Goal: Information Seeking & Learning: Learn about a topic

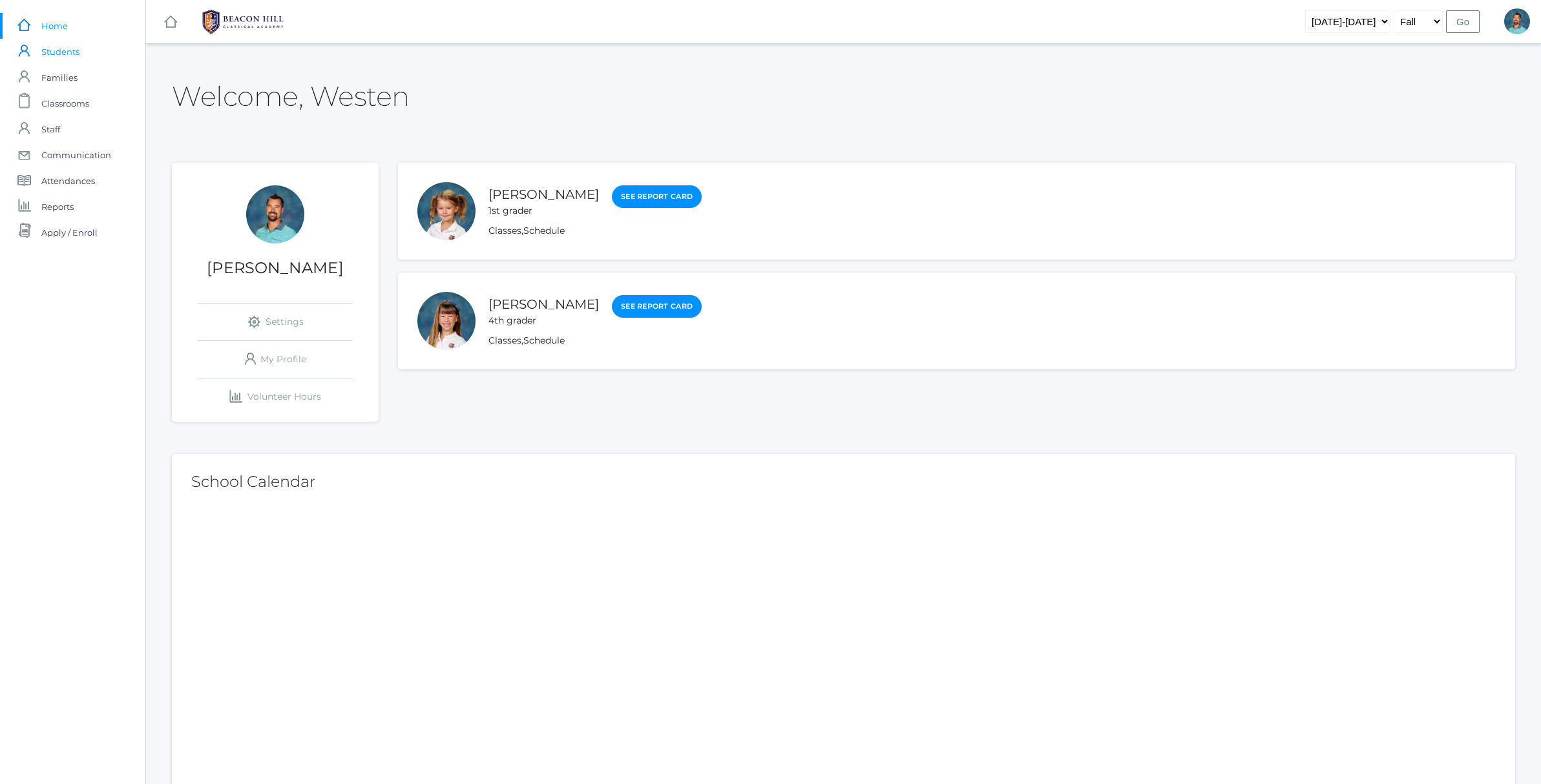
click at [60, 54] on span "Students" at bounding box center [60, 52] width 39 height 26
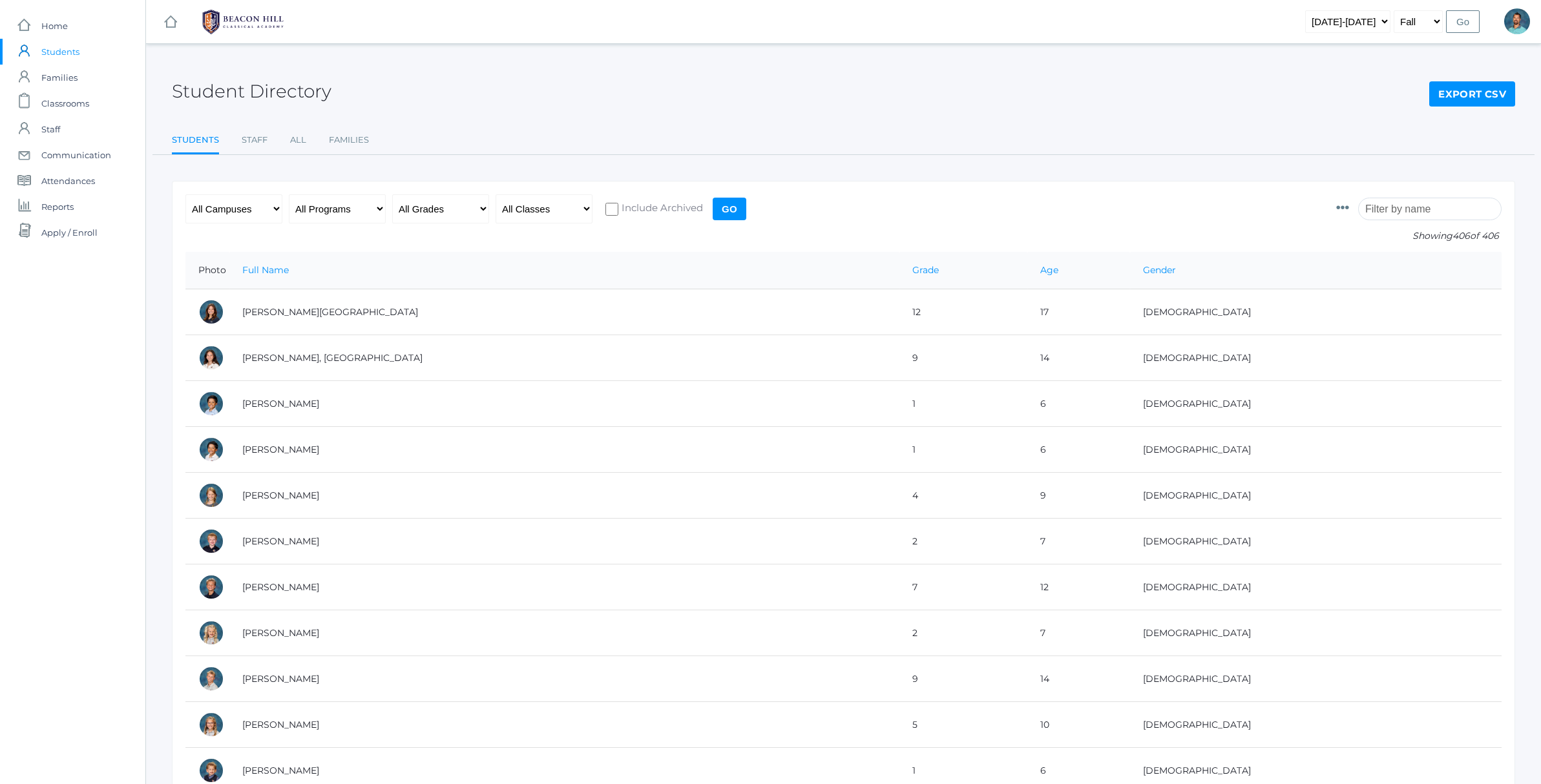
click at [1402, 206] on input "search" at bounding box center [1430, 209] width 144 height 23
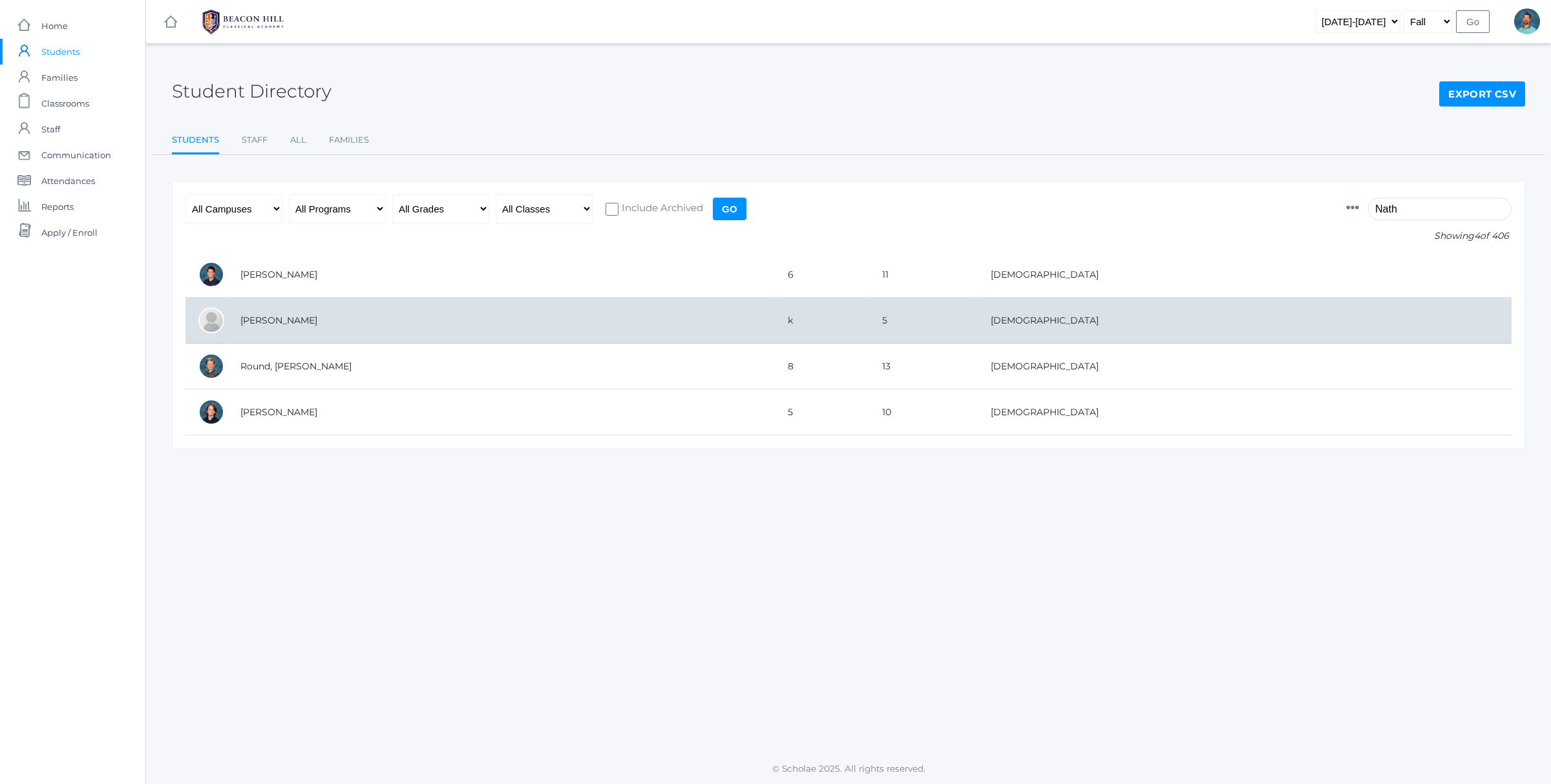
type input "Nath"
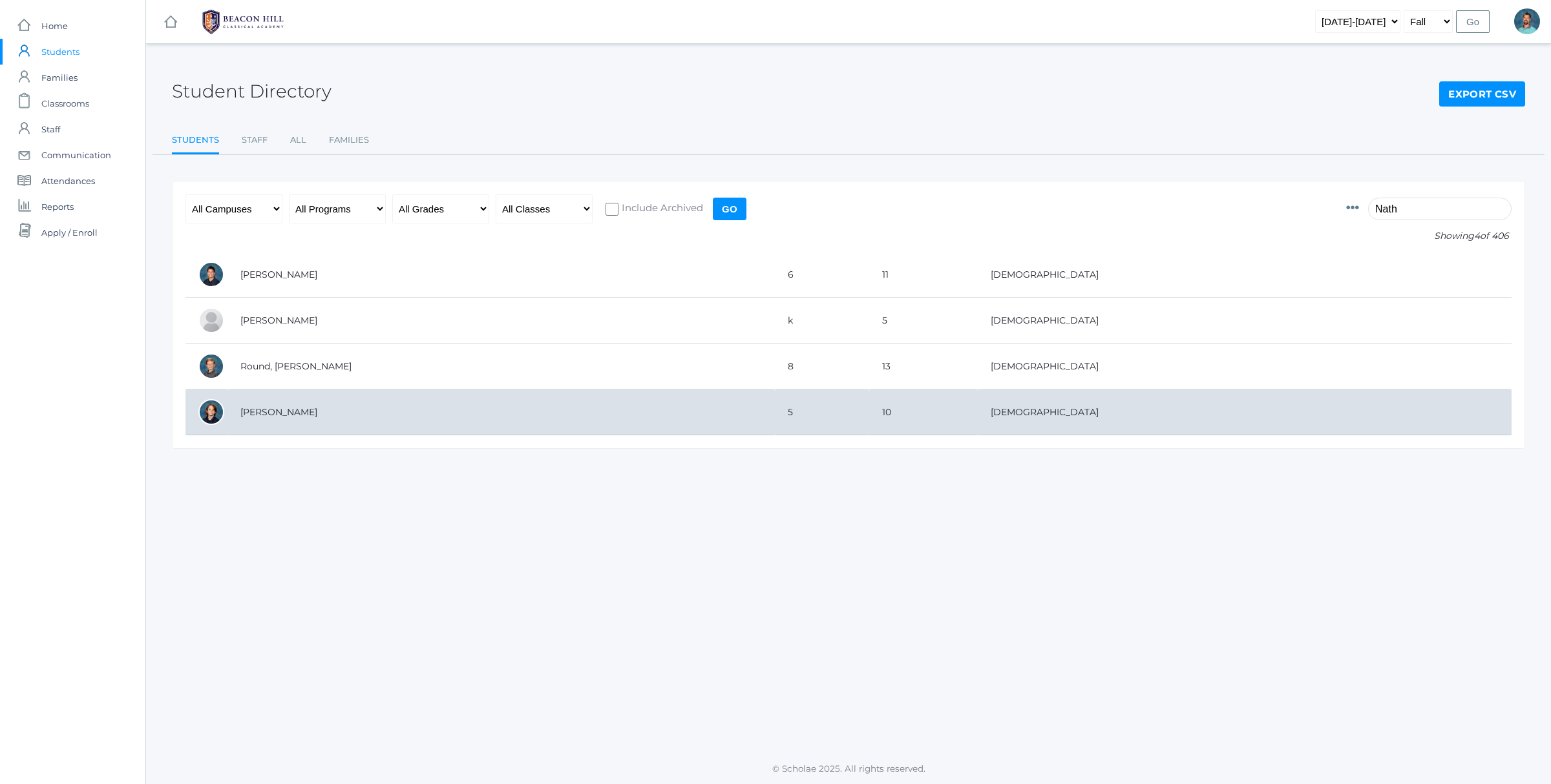
drag, startPoint x: 768, startPoint y: 315, endPoint x: 432, endPoint y: 411, distance: 349.4
click at [432, 411] on td "[PERSON_NAME]" at bounding box center [501, 413] width 548 height 46
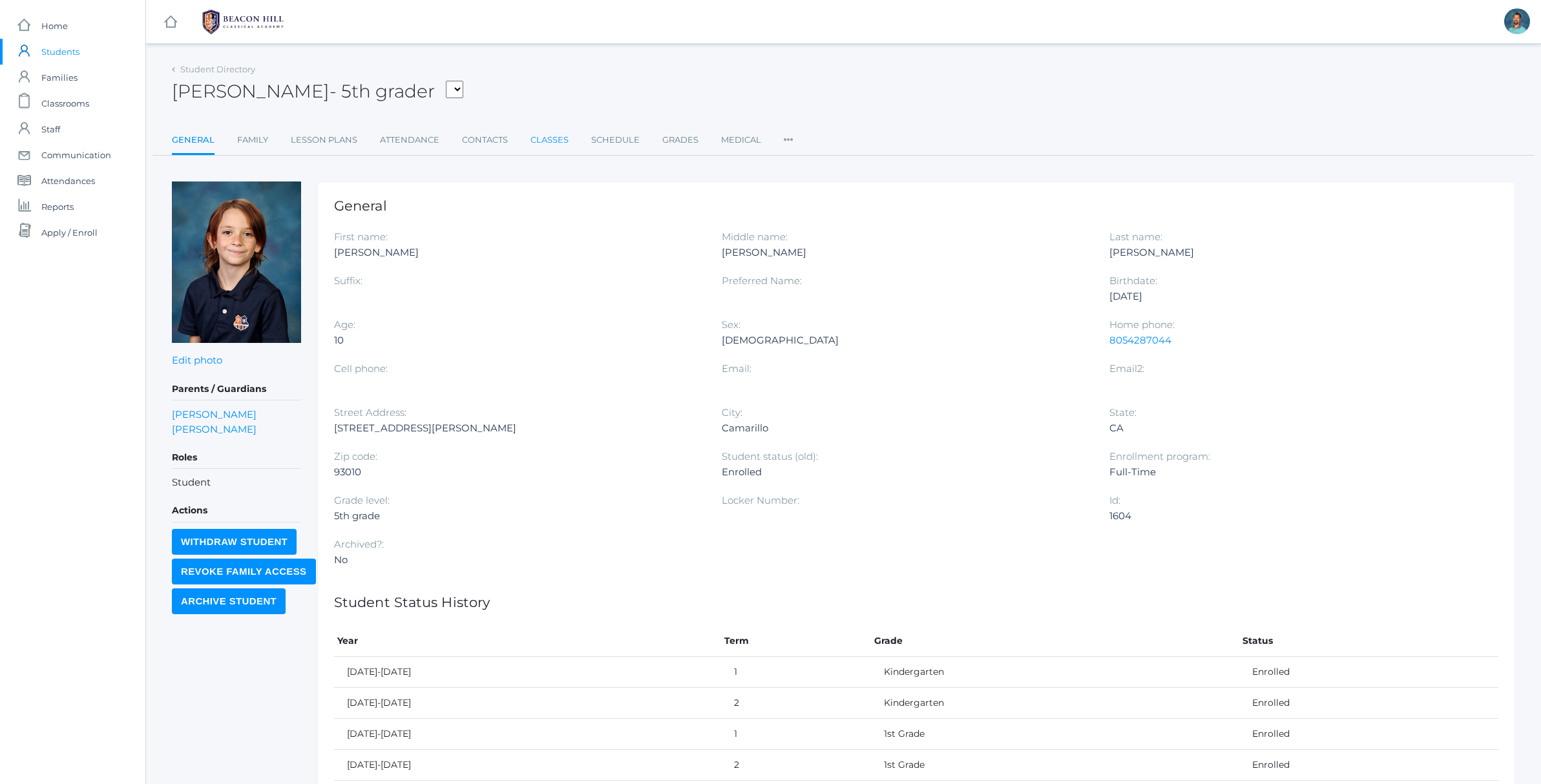
click at [531, 144] on link "Classes" at bounding box center [550, 140] width 39 height 26
